Goal: Information Seeking & Learning: Find specific fact

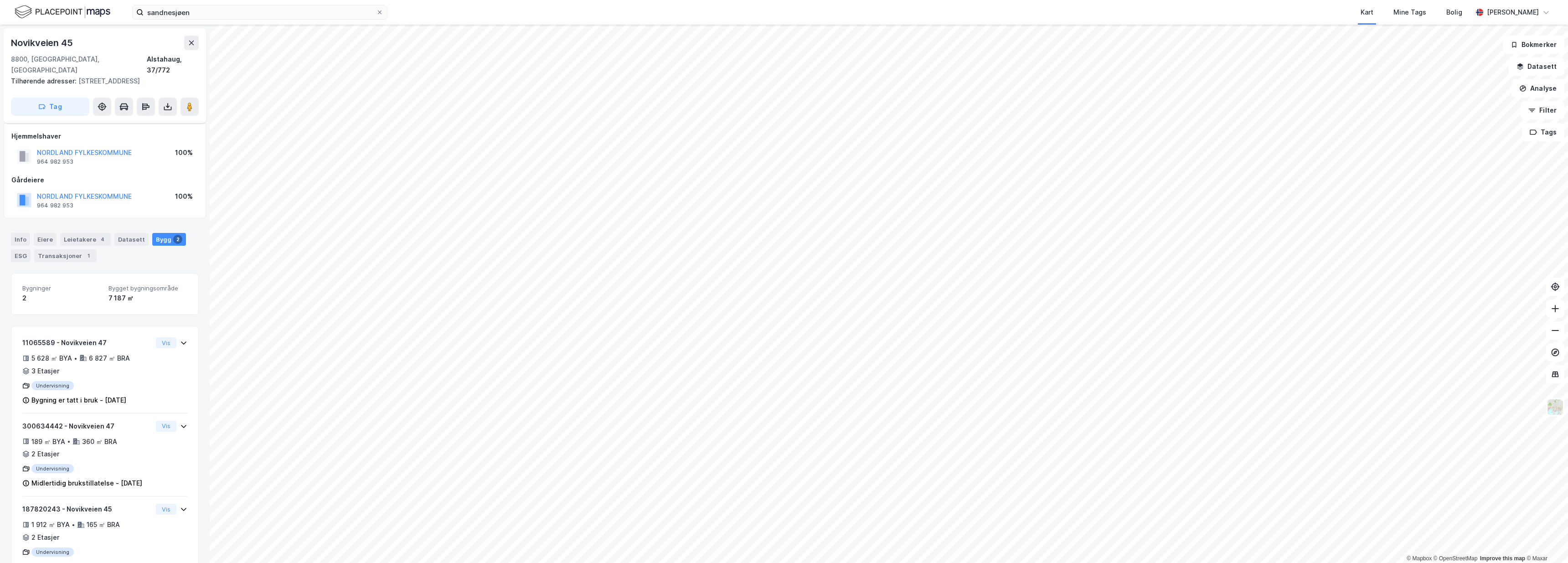
scroll to position [22, 0]
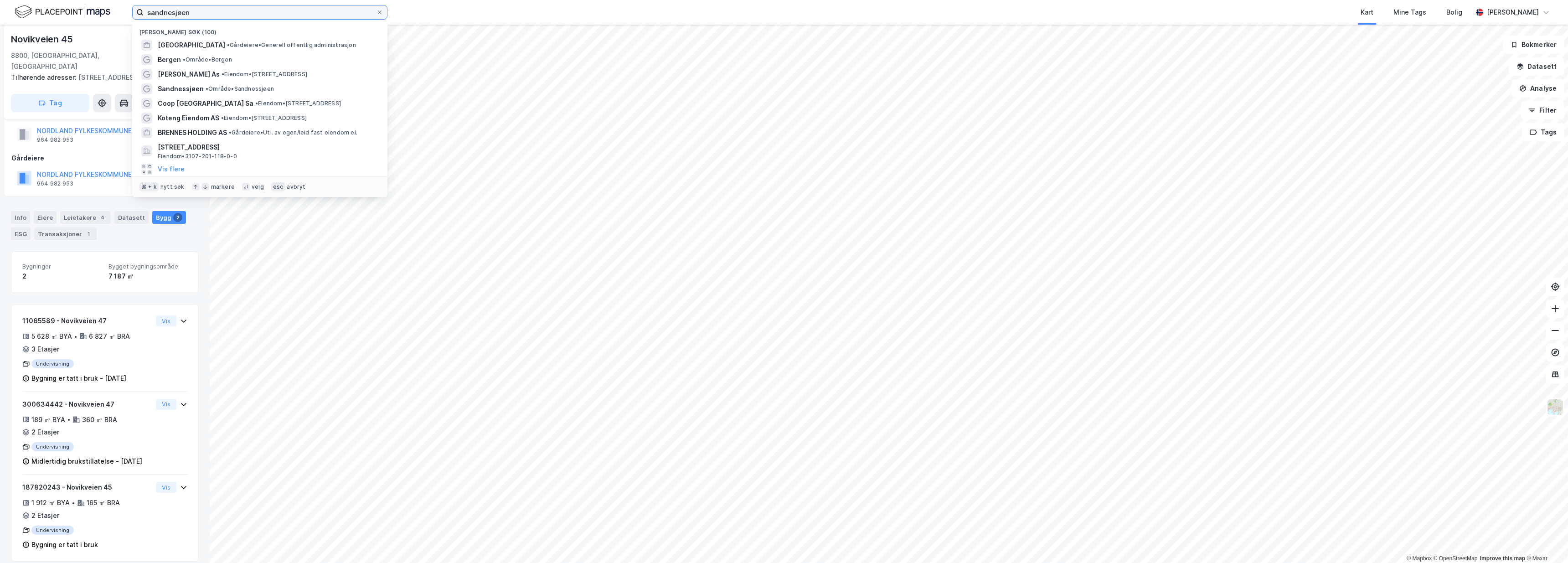
click at [255, 10] on input "sandnesjøen" at bounding box center [260, 12] width 233 height 13
drag, startPoint x: 255, startPoint y: 10, endPoint x: 104, endPoint y: 10, distance: 151.0
click at [104, 10] on div "sandnesjøen Nylige søk (100) BERGEN KOMMUNE • Gårdeiere • Generell offentlig ad…" at bounding box center [784, 12] width 1568 height 24
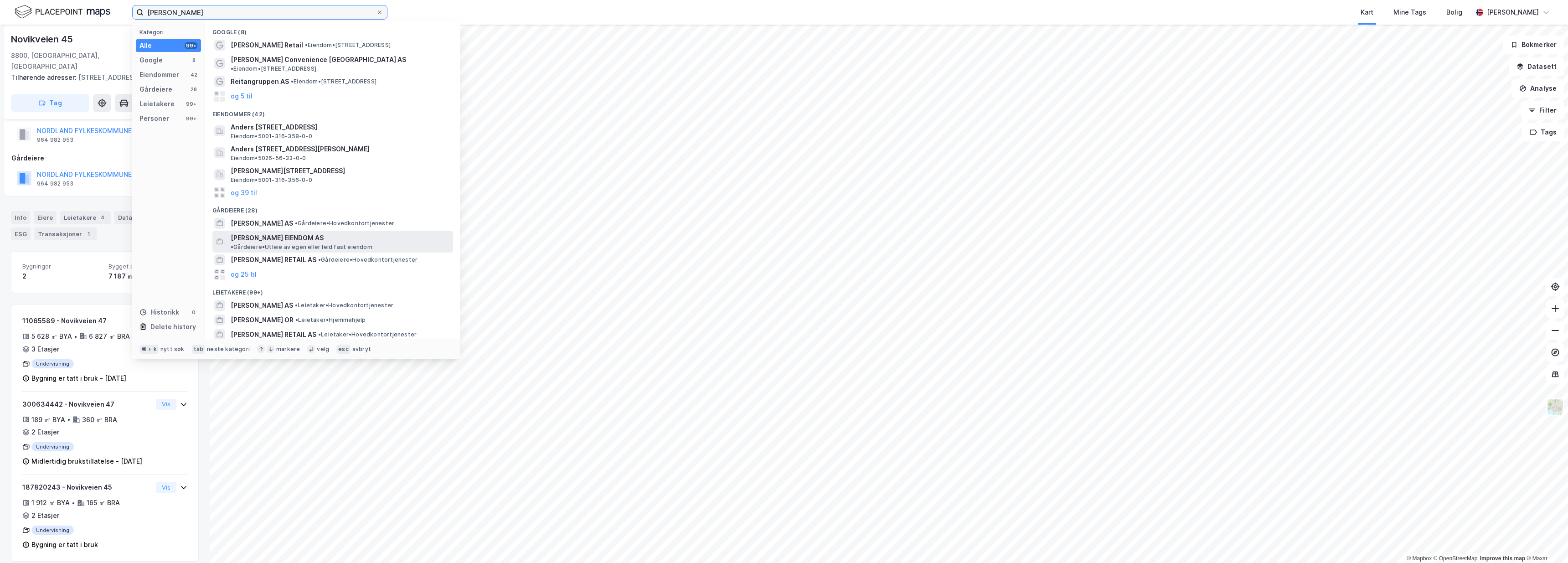
type input "Reitan"
click at [267, 233] on span "REITAN EIENDOM AS" at bounding box center [277, 238] width 93 height 11
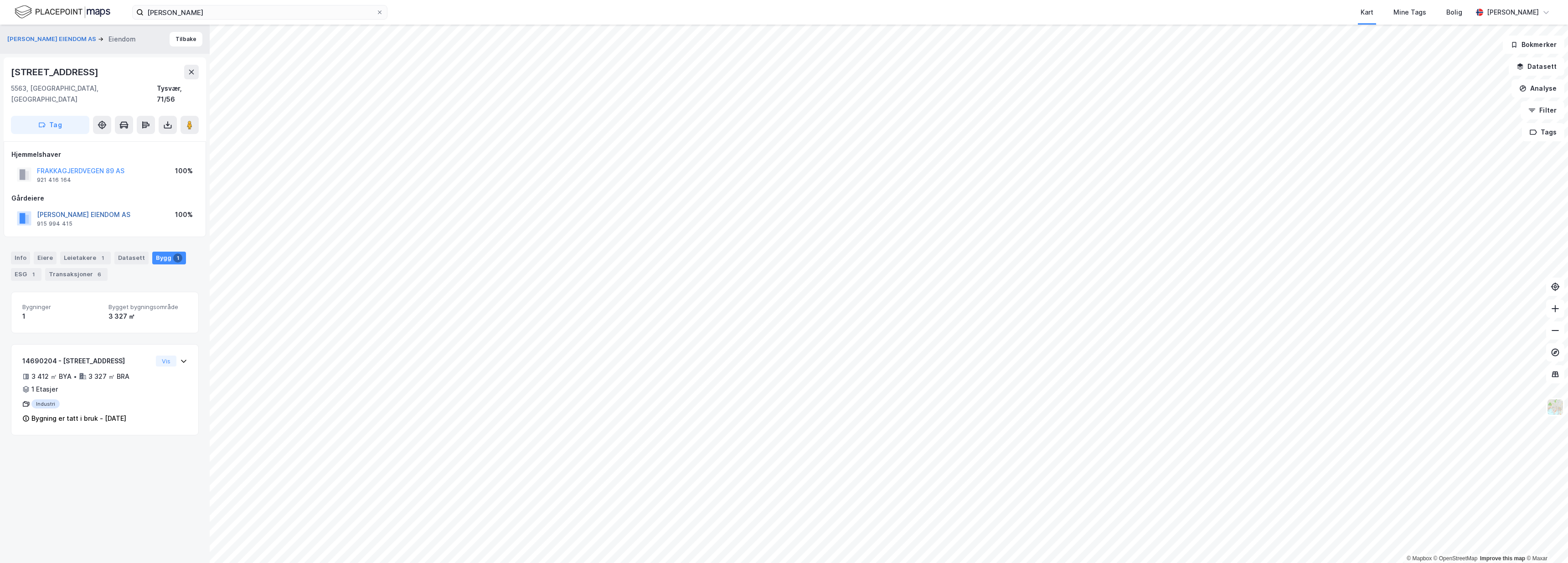
click at [0, 0] on button "REITAN EIENDOM AS" at bounding box center [0, 0] width 0 height 0
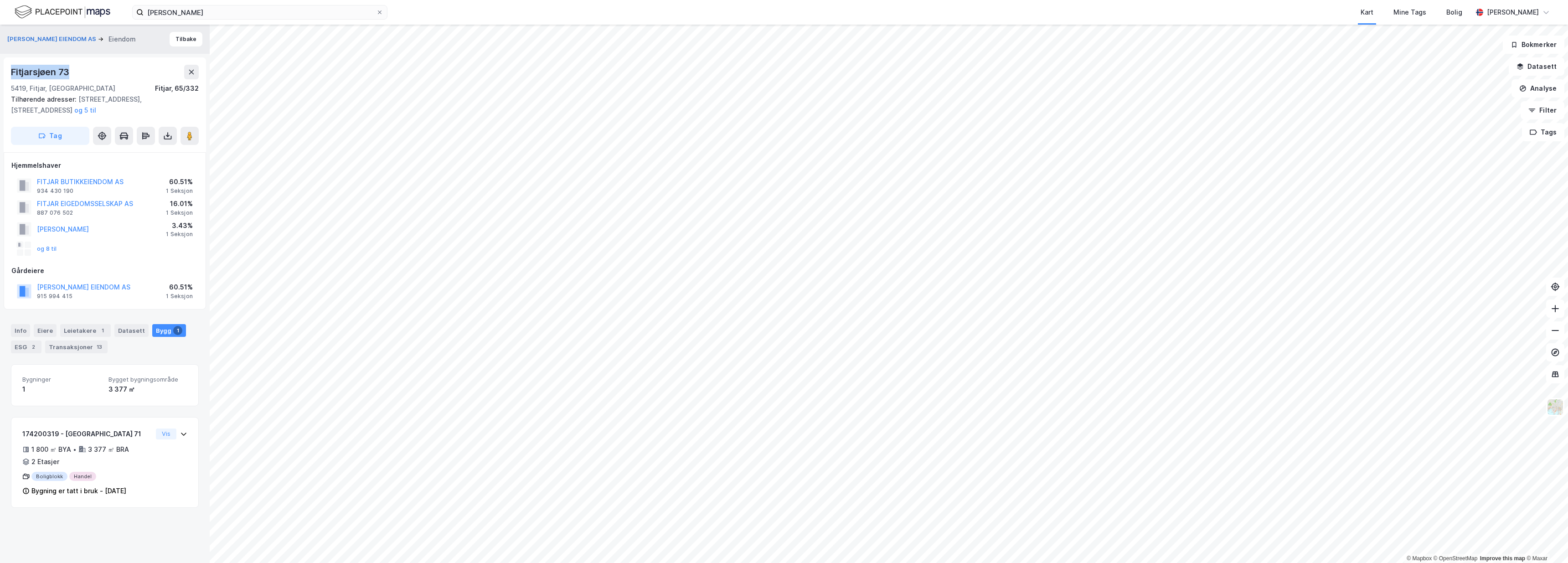
drag, startPoint x: 69, startPoint y: 71, endPoint x: 9, endPoint y: 68, distance: 60.1
click at [9, 68] on div "Fitjarsjøen 73 5419, Fitjar, Vestland Fitjar, 65/332 Tilhørende adresser: Støls…" at bounding box center [105, 105] width 202 height 95
copy div "Fitjarsjøen 73"
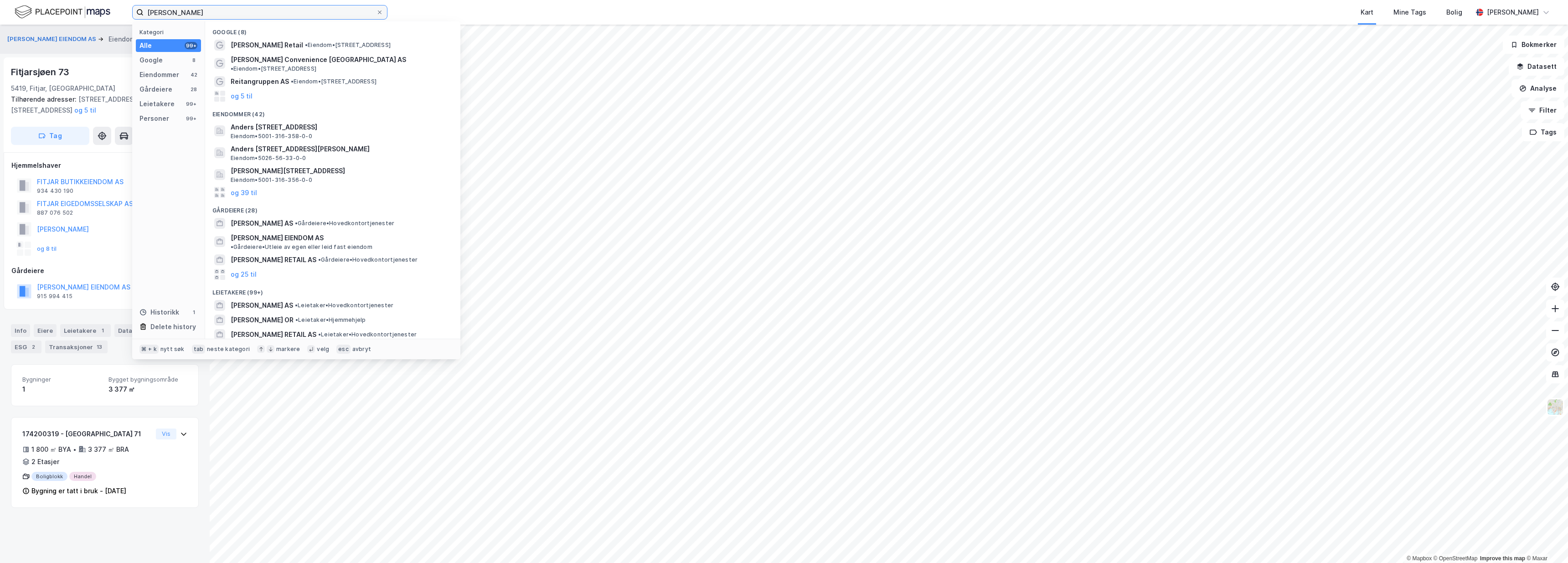
click at [229, 15] on input "Reitan" at bounding box center [260, 12] width 233 height 13
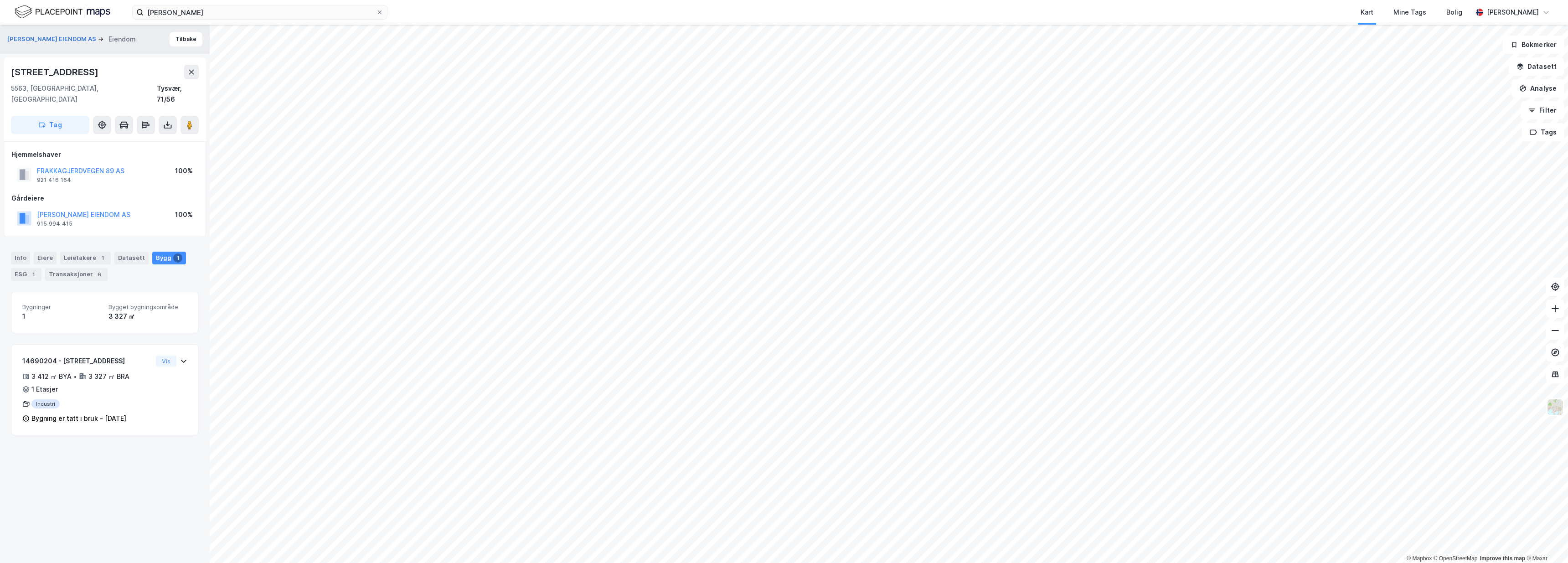
drag, startPoint x: 106, startPoint y: 71, endPoint x: 11, endPoint y: 70, distance: 95.0
click at [11, 70] on div "Frakkagjerdvegen 89" at bounding box center [105, 72] width 188 height 15
copy div "Frakkagjerdvegen 89"
click at [105, 208] on div "REITAN EIENDOM AS 915 994 415 100%" at bounding box center [105, 219] width 187 height 22
click at [102, 208] on div "REITAN EIENDOM AS 915 994 415 100%" at bounding box center [105, 219] width 187 height 22
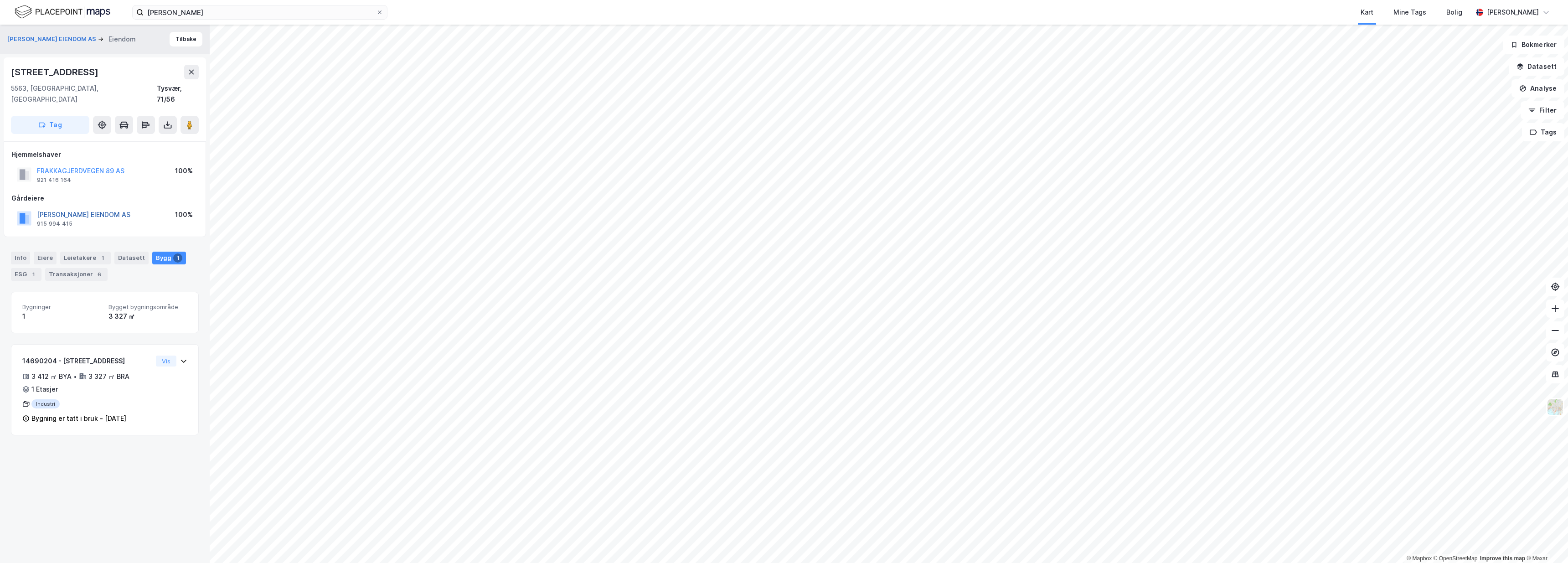
click at [0, 0] on button "REITAN EIENDOM AS" at bounding box center [0, 0] width 0 height 0
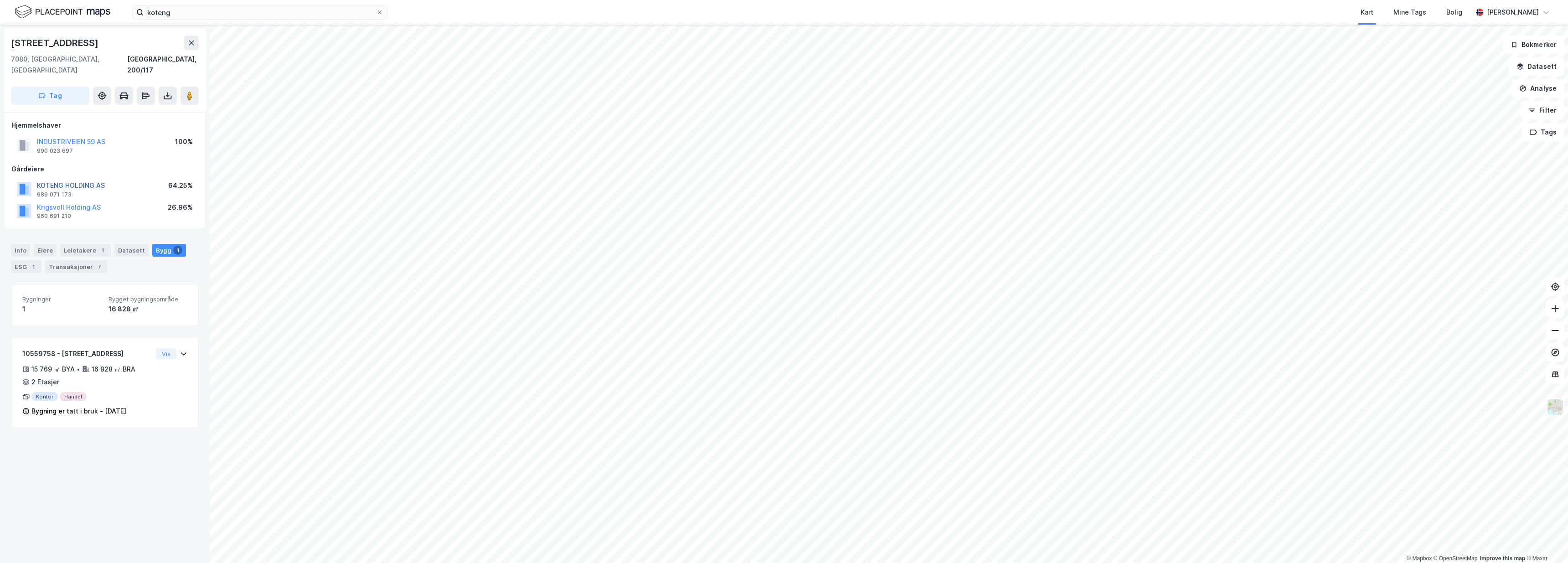
click at [0, 0] on button "KOTENG HOLDING AS" at bounding box center [0, 0] width 0 height 0
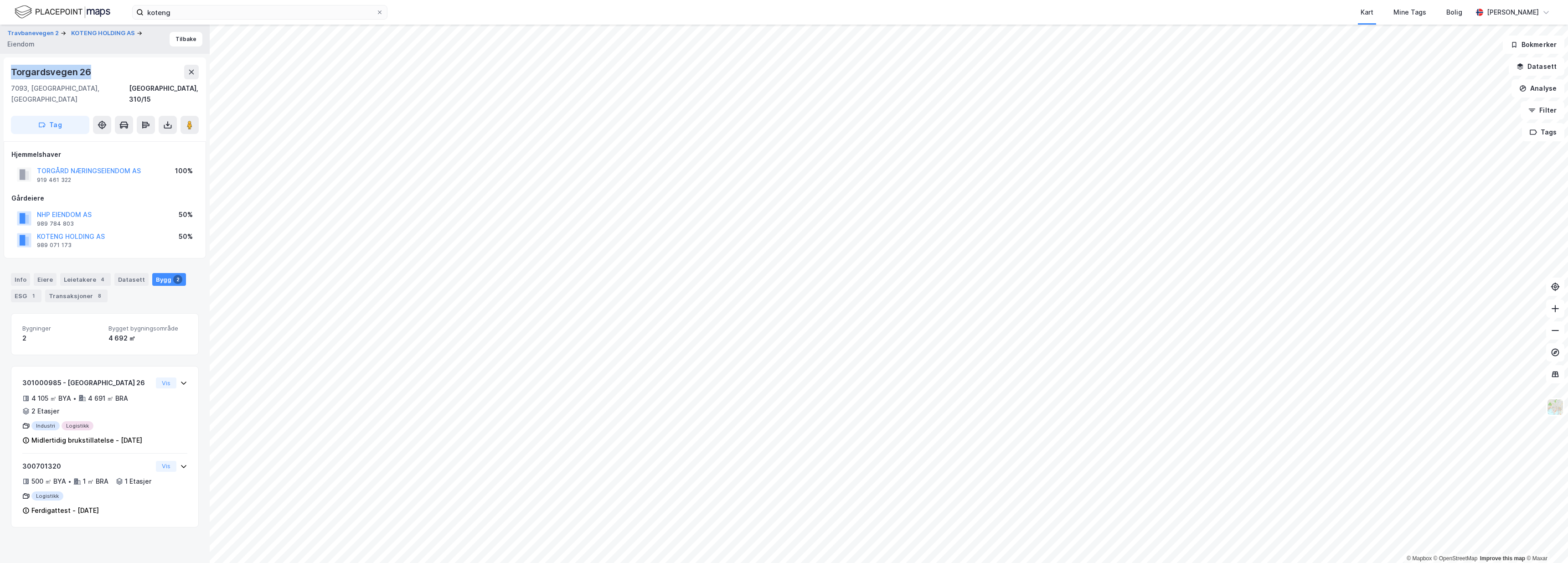
drag, startPoint x: 92, startPoint y: 71, endPoint x: 30, endPoint y: 71, distance: 62.0
click at [7, 70] on div "Torgardsvegen 26 7093, Tiller, Trøndelag Trondheim, 310/15 Tag" at bounding box center [105, 99] width 202 height 84
copy div "Torgardsvegen 26"
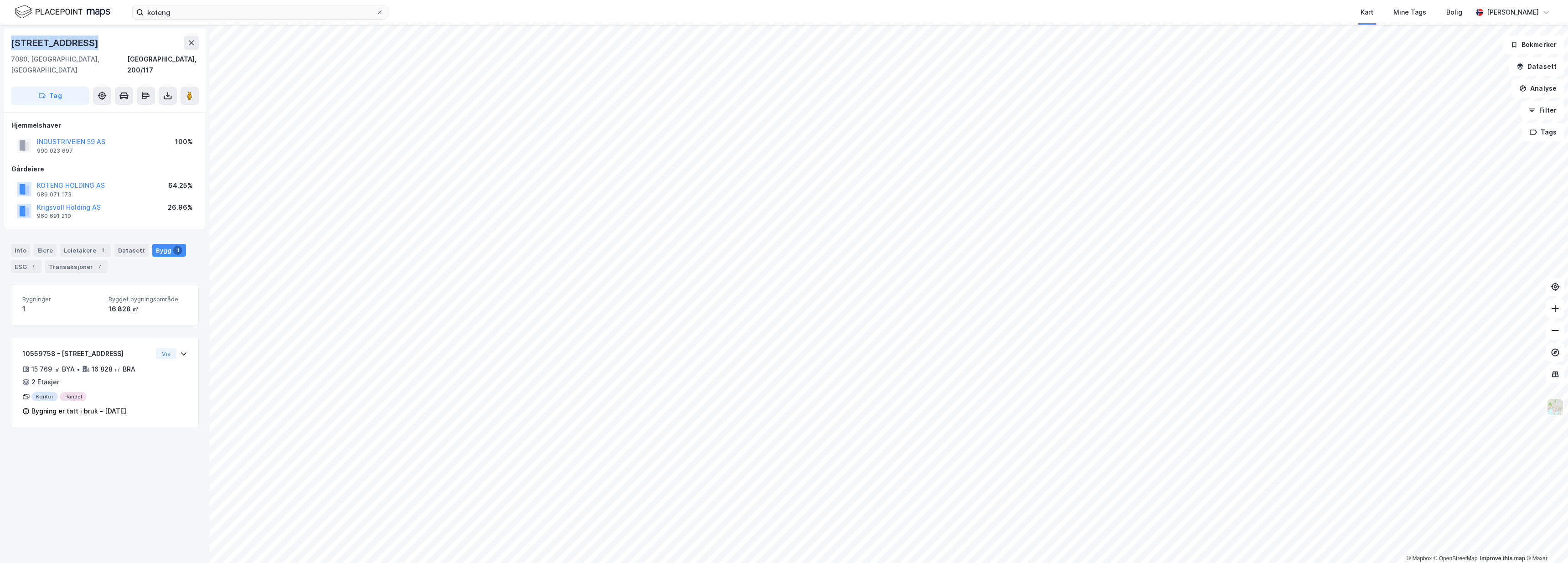
drag, startPoint x: 74, startPoint y: 43, endPoint x: 12, endPoint y: 37, distance: 62.3
click at [12, 37] on div "Industriveien 61" at bounding box center [55, 43] width 89 height 15
copy div "Industriveien 61"
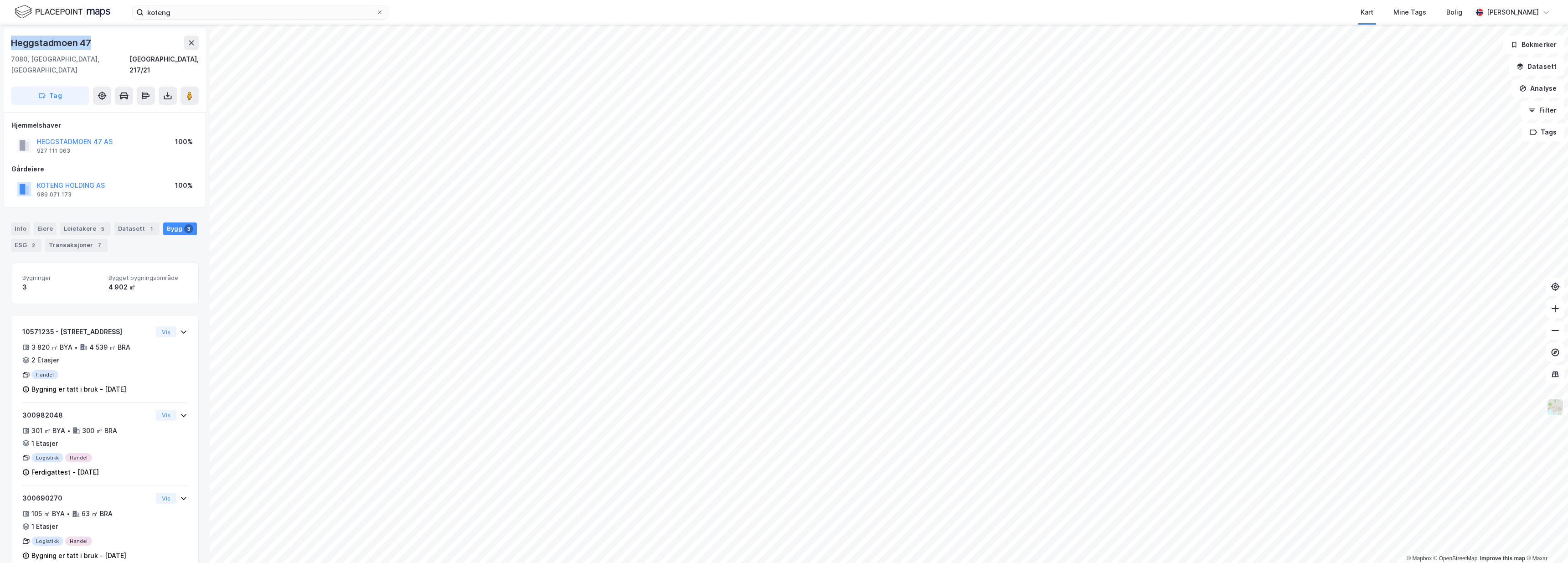
drag, startPoint x: 89, startPoint y: 42, endPoint x: 13, endPoint y: 46, distance: 76.1
click at [12, 46] on div "Heggstadmoen 47" at bounding box center [52, 43] width 82 height 15
copy div "Heggstadmoen 47"
click at [0, 0] on button "KOTENG HOLDING AS" at bounding box center [0, 0] width 0 height 0
drag, startPoint x: 84, startPoint y: 41, endPoint x: 7, endPoint y: 44, distance: 77.1
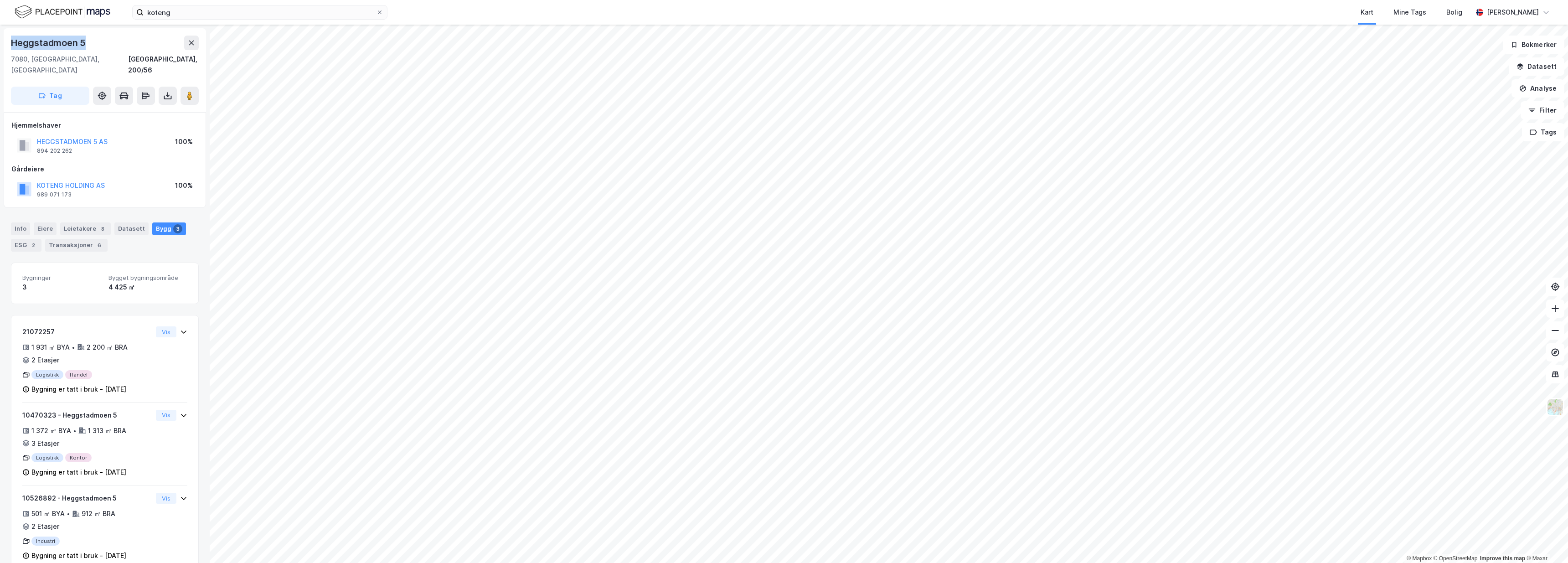
click at [7, 44] on div "Heggstadmoen 5 7080, Heimdal, Trøndelag Trondheim, 200/56 Tag" at bounding box center [105, 70] width 202 height 84
copy div "Heggstadmoen 5"
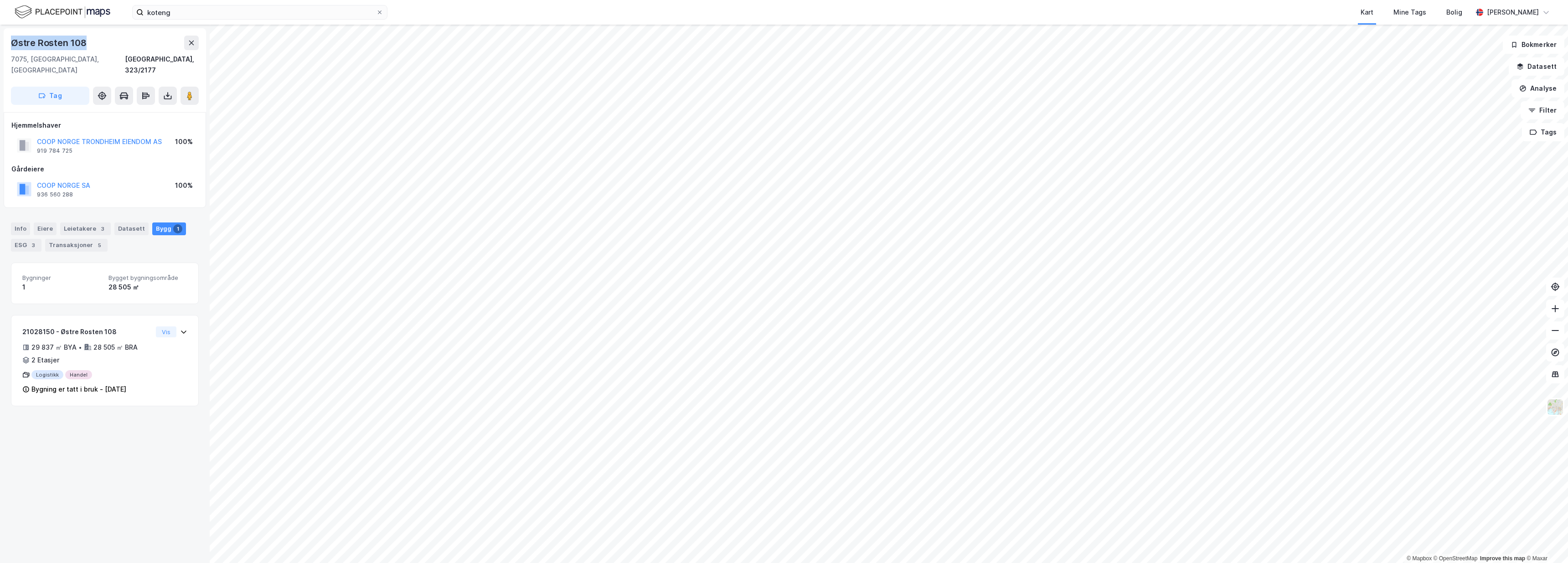
drag, startPoint x: 85, startPoint y: 41, endPoint x: 13, endPoint y: 41, distance: 72.0
click at [13, 41] on div "Østre Rosten 108" at bounding box center [49, 43] width 77 height 15
copy div "Østre Rosten 108"
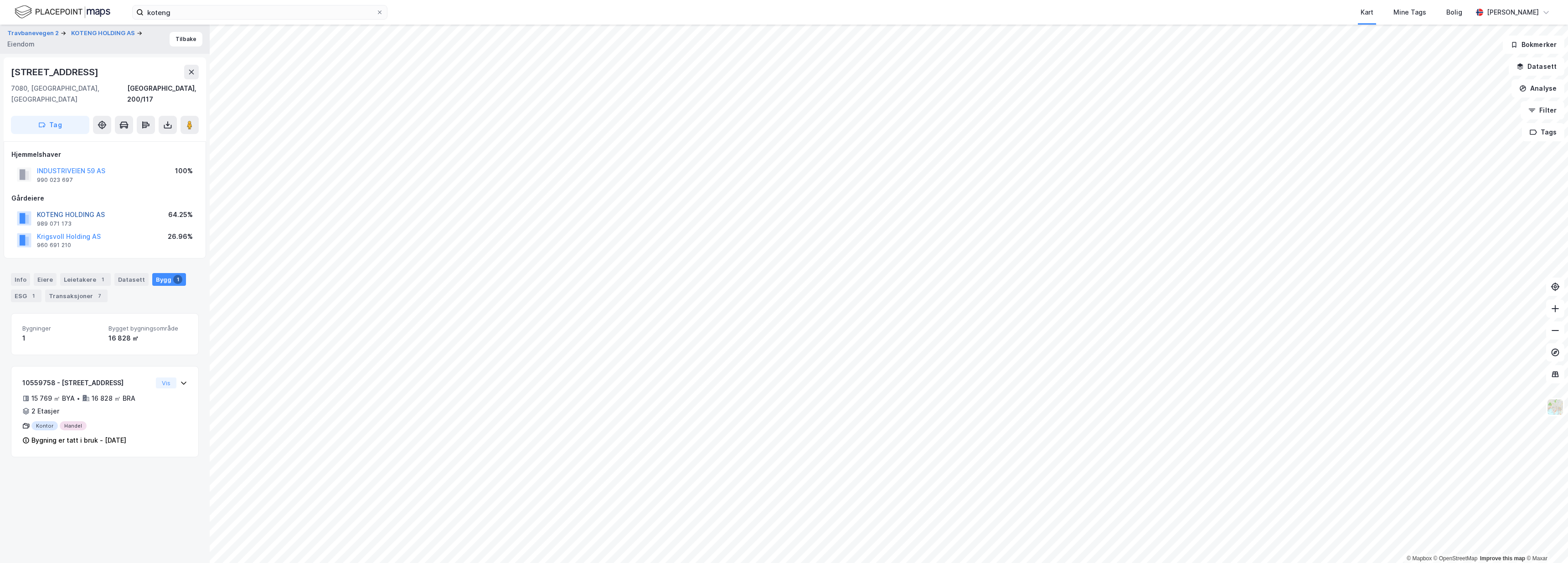
click at [0, 0] on button "KOTENG HOLDING AS" at bounding box center [0, 0] width 0 height 0
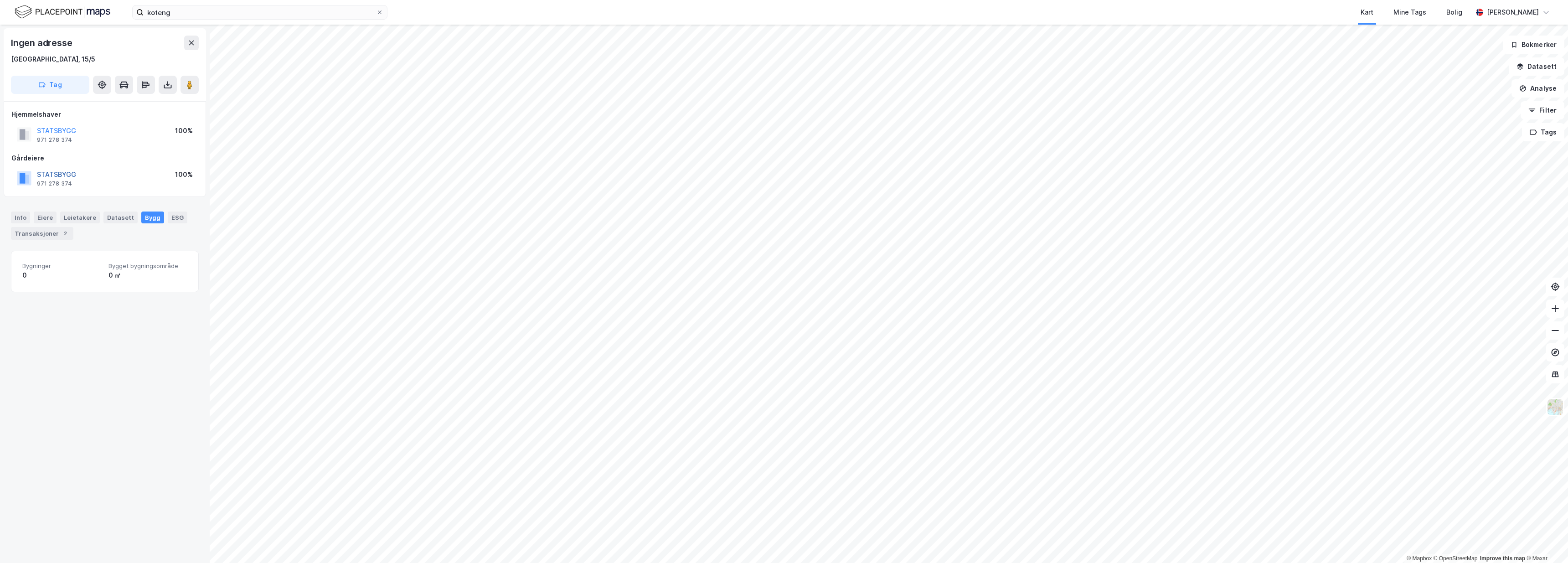
click at [0, 0] on button "STATSBYGG" at bounding box center [0, 0] width 0 height 0
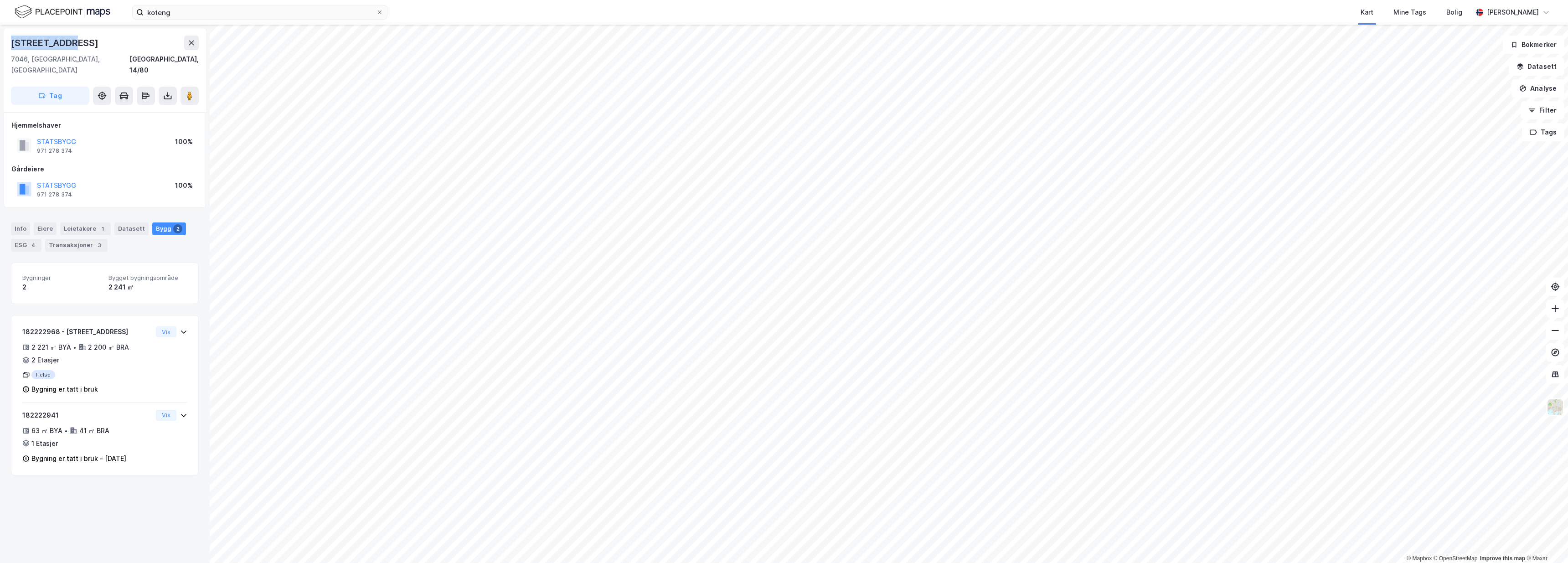
drag, startPoint x: 73, startPoint y: 43, endPoint x: 12, endPoint y: 44, distance: 61.0
click at [12, 44] on div "Åkervegen 4b" at bounding box center [55, 43] width 89 height 15
copy div "Åkervegen 4b"
click at [0, 0] on button "KOTENG HOLDING AS" at bounding box center [0, 0] width 0 height 0
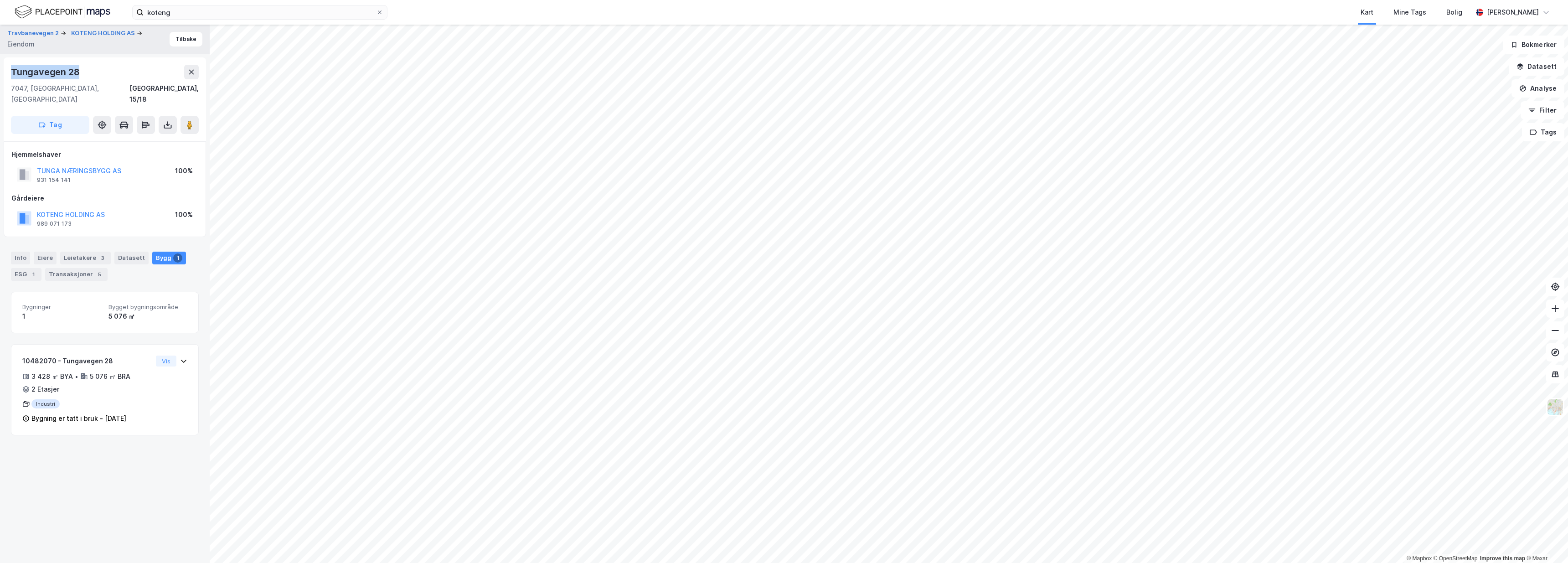
drag, startPoint x: 78, startPoint y: 69, endPoint x: 10, endPoint y: 72, distance: 68.1
click at [5, 72] on div "Tungavegen 28 7047, Trondheim, Trøndelag Trondheim, 15/18 Tag" at bounding box center [105, 99] width 202 height 84
copy div "Tungavegen 28"
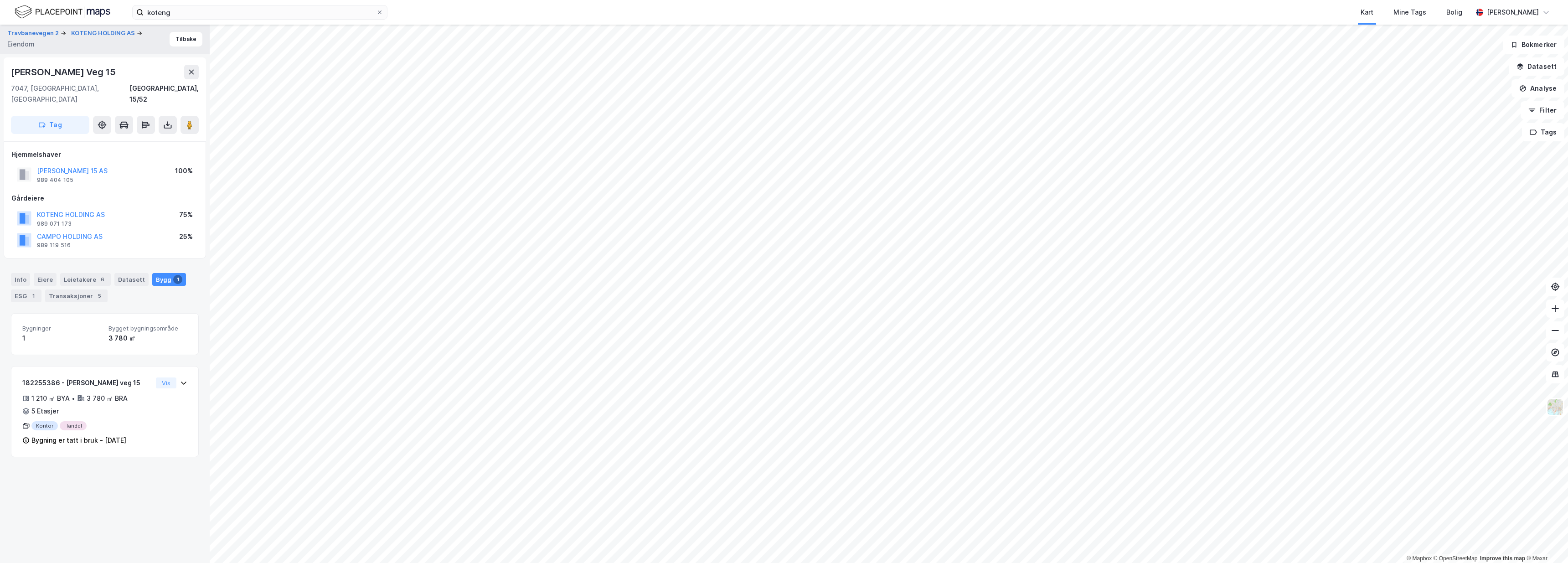
drag, startPoint x: 119, startPoint y: 71, endPoint x: 9, endPoint y: 71, distance: 110.0
click at [9, 71] on div "Ingvald Ystgaards Veg 15 7047, Trondheim, Trøndelag Trondheim, 15/52 Tag" at bounding box center [105, 99] width 202 height 84
copy div "Ingvald Ystgaards Veg 15"
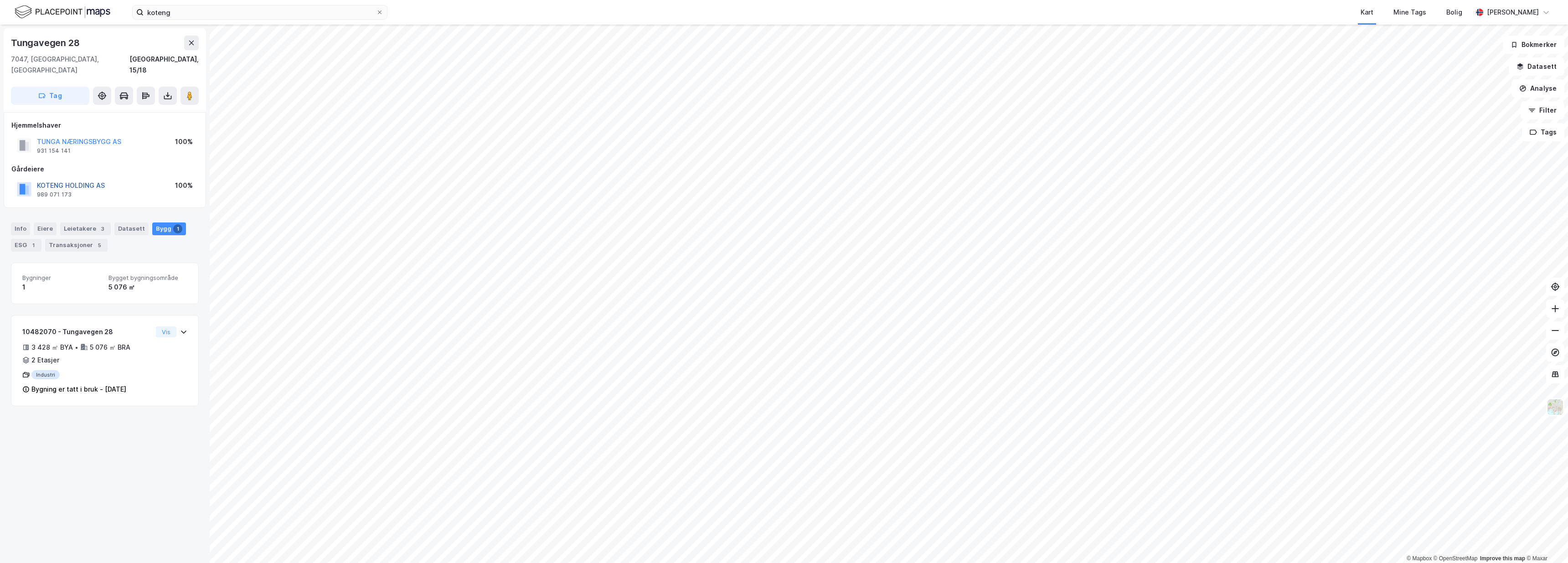
click at [0, 0] on button "KOTENG HOLDING AS" at bounding box center [0, 0] width 0 height 0
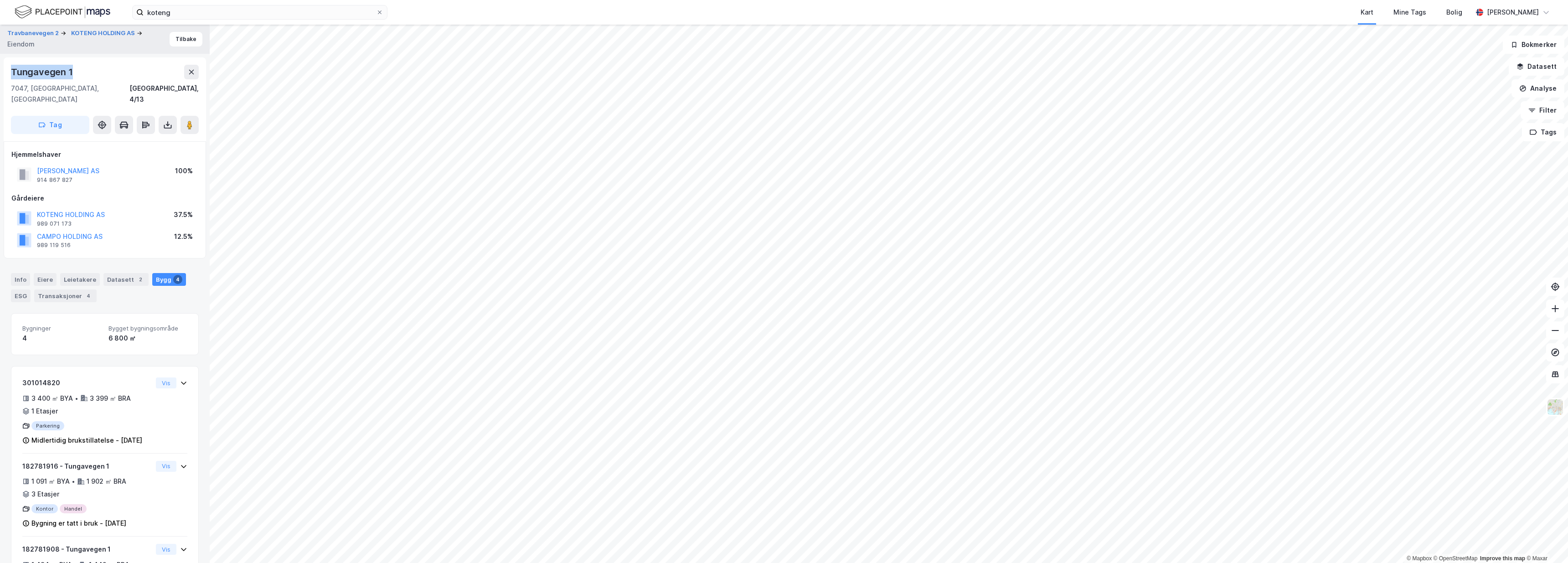
drag, startPoint x: 77, startPoint y: 68, endPoint x: 1, endPoint y: 69, distance: 76.0
click at [1, 69] on div "Travbanevegen 2 KOTENG HOLDING AS Eiendom Tilbake Tungavegen 1 7047, Trondheim,…" at bounding box center [105, 293] width 209 height 538
copy div "Tungavegen 1"
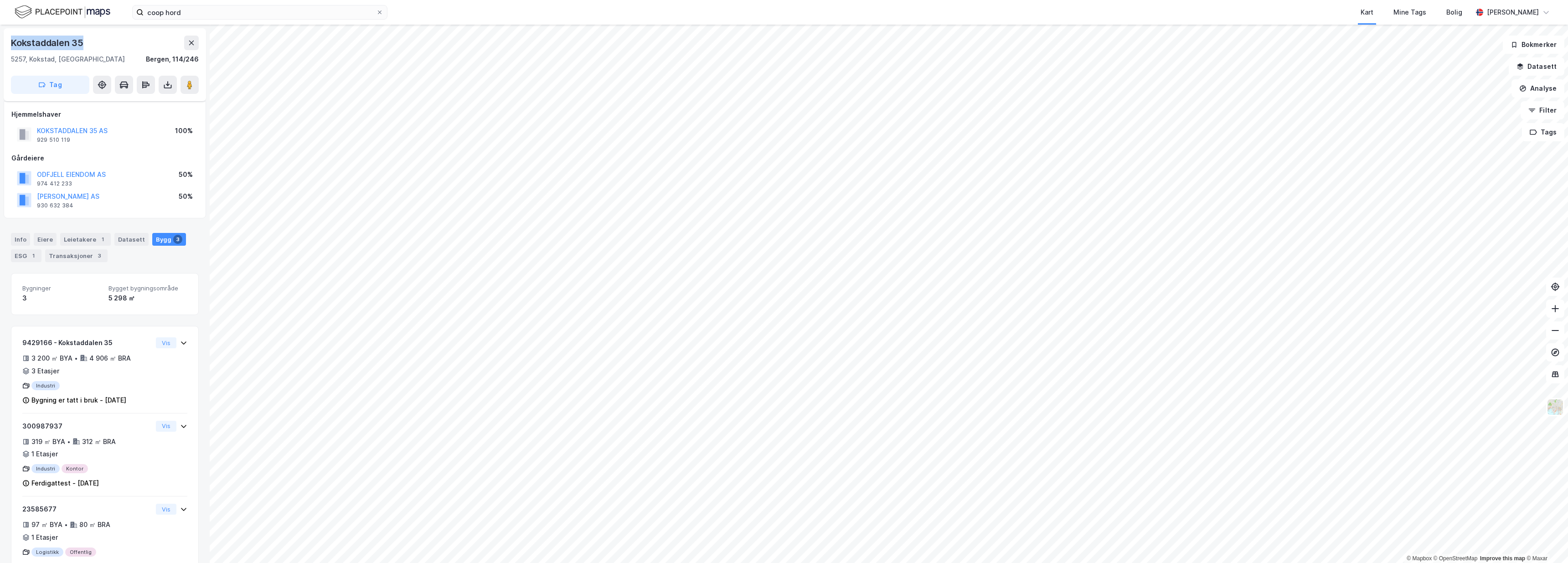
scroll to position [10, 0]
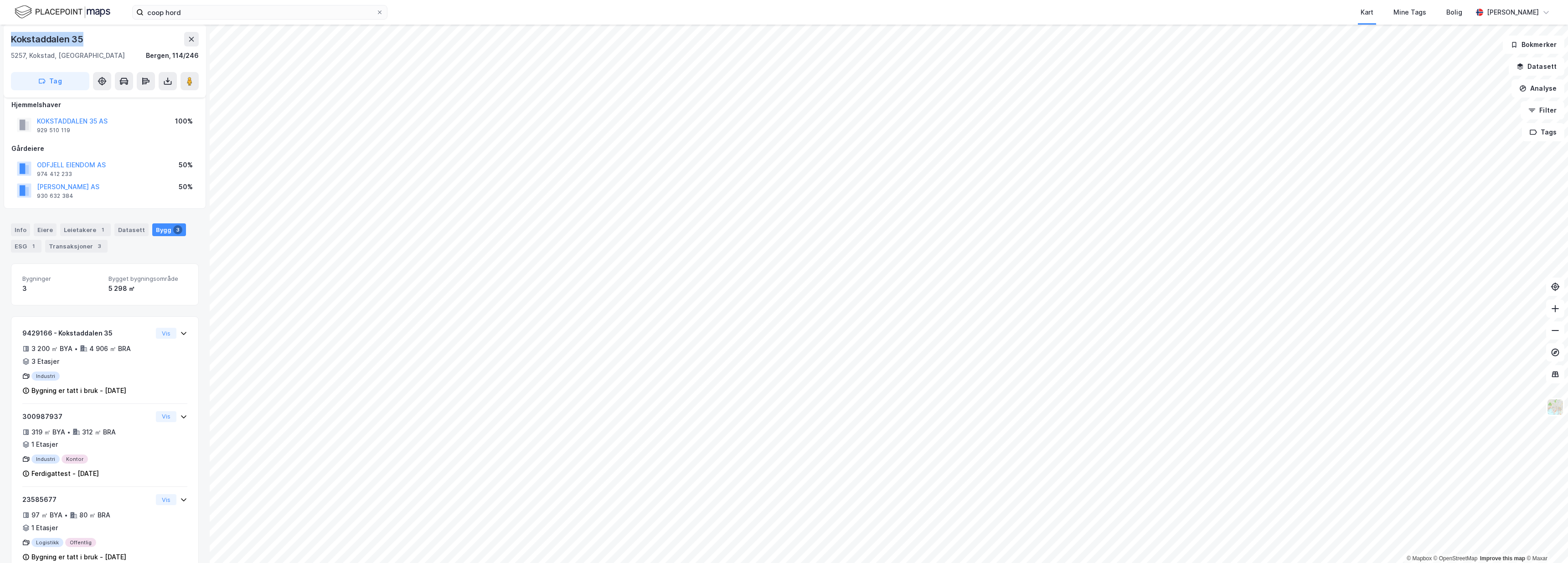
click at [107, 42] on div "Kokstaddalen 35" at bounding box center [105, 39] width 188 height 15
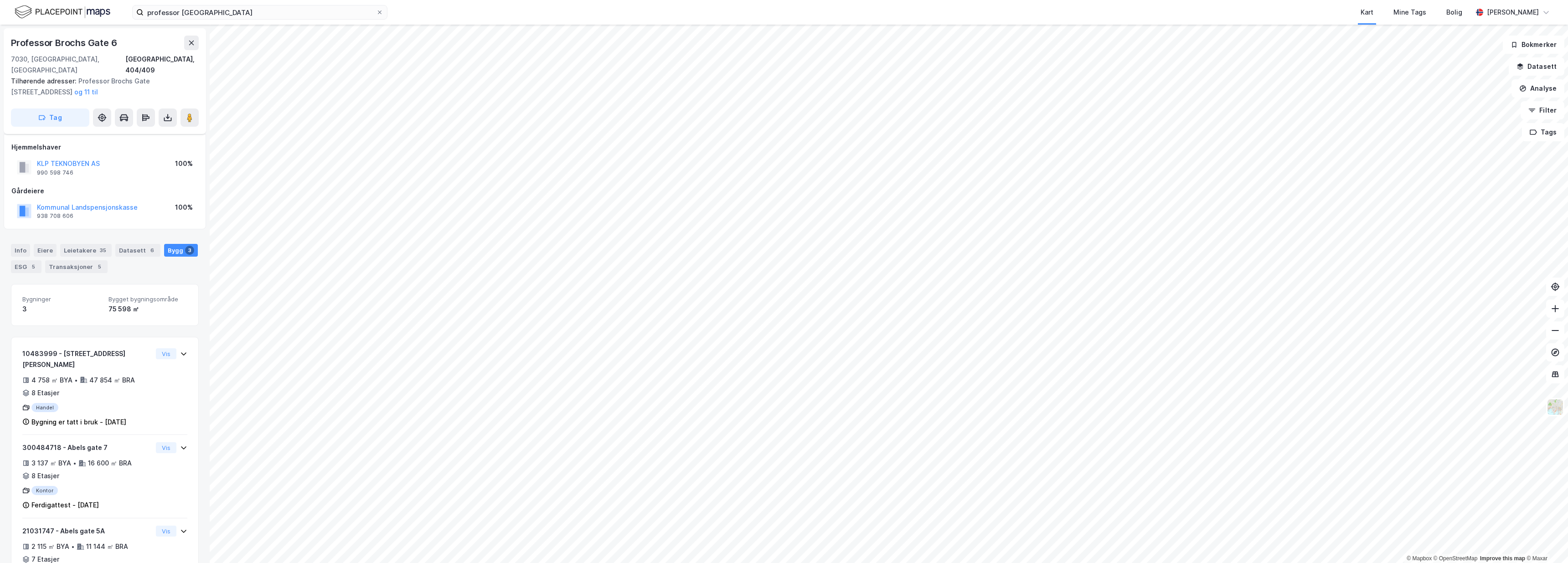
scroll to position [22, 0]
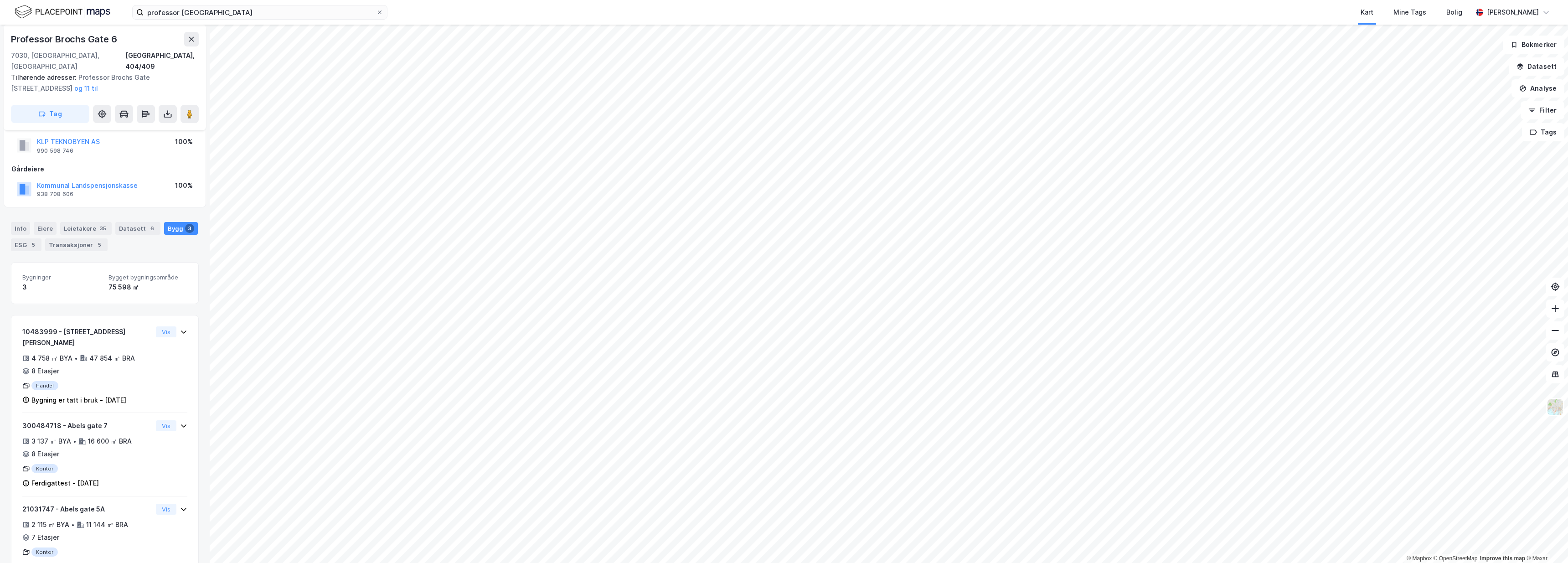
click at [139, 38] on div "Professor Brochs Gate 6" at bounding box center [105, 39] width 188 height 15
